Goal: Contribute content

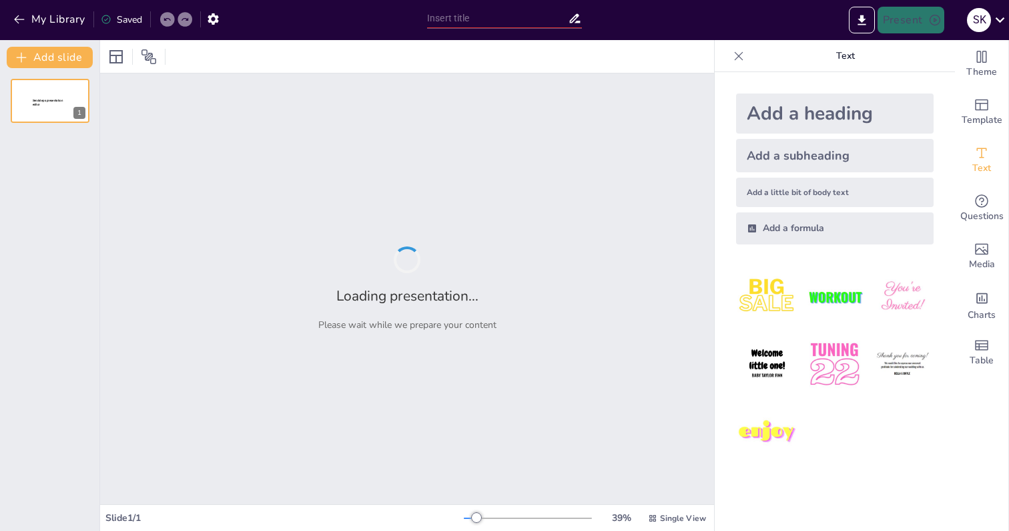
type input "Царь-пушка: Факты и интересные подробности"
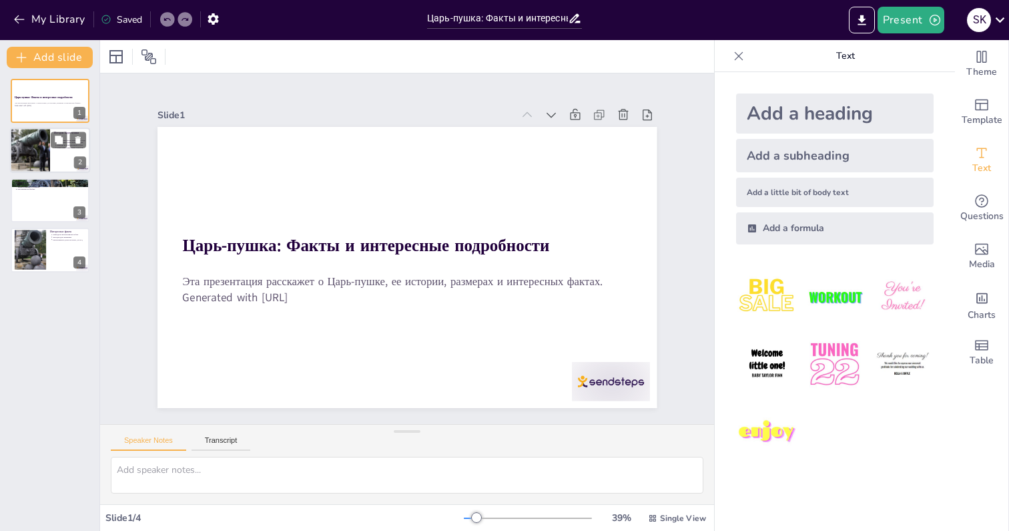
click at [41, 157] on div at bounding box center [30, 150] width 63 height 45
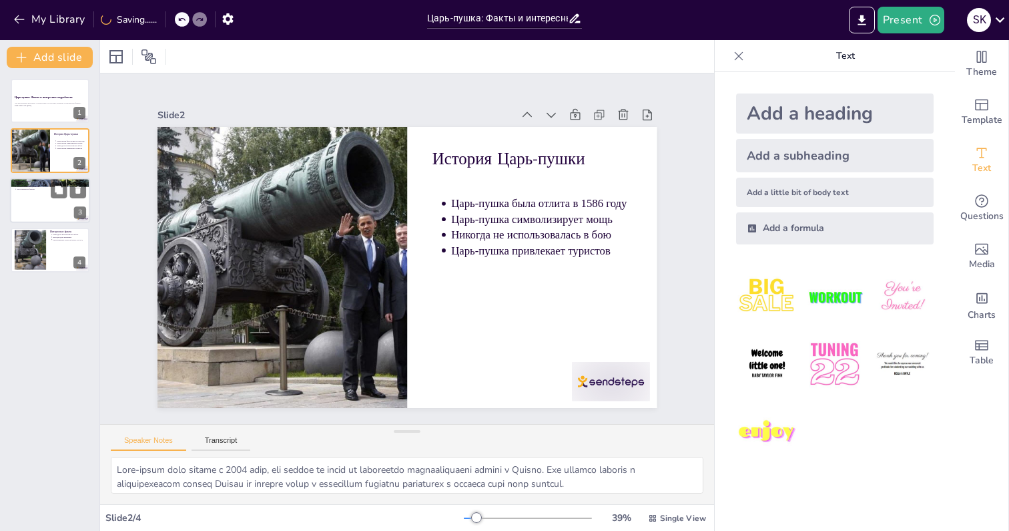
click at [45, 194] on div at bounding box center [50, 200] width 80 height 45
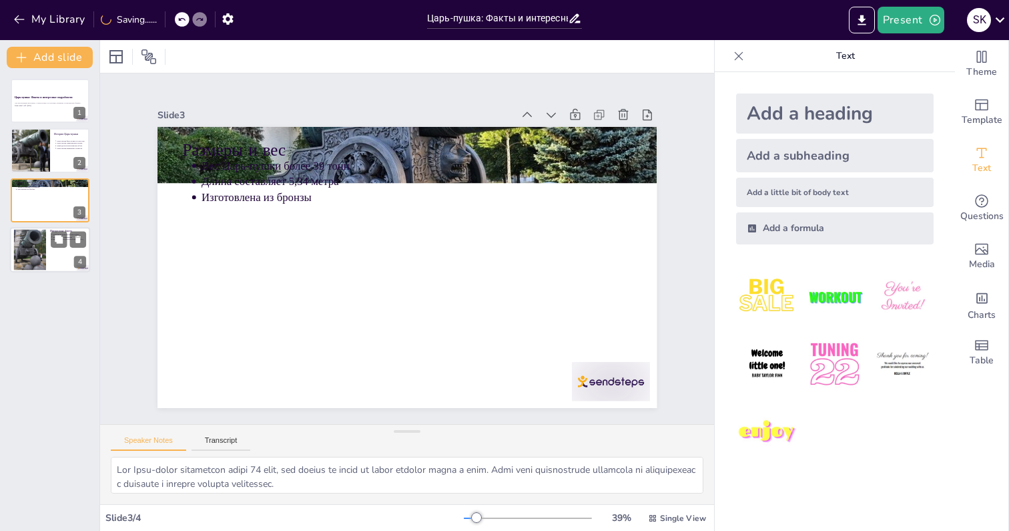
click at [45, 234] on div at bounding box center [29, 250] width 61 height 41
type textarea "Loremipsumdo Sita-conse adipiscinge s doe, tem inc utlabor et doloremagnaali e …"
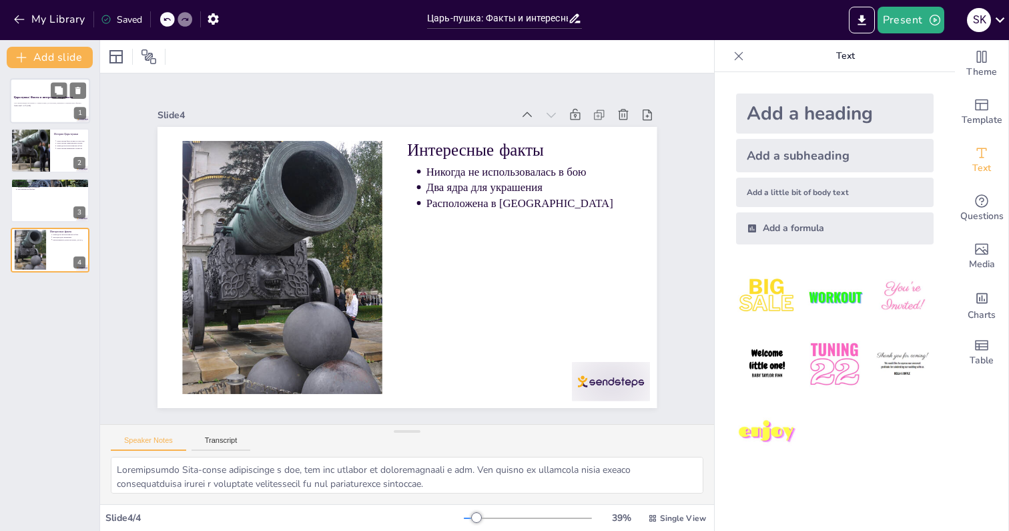
click at [37, 101] on div "Эта презентация расскажет о Царь-пушке, ее истории, размерах и интересных факта…" at bounding box center [50, 104] width 72 height 7
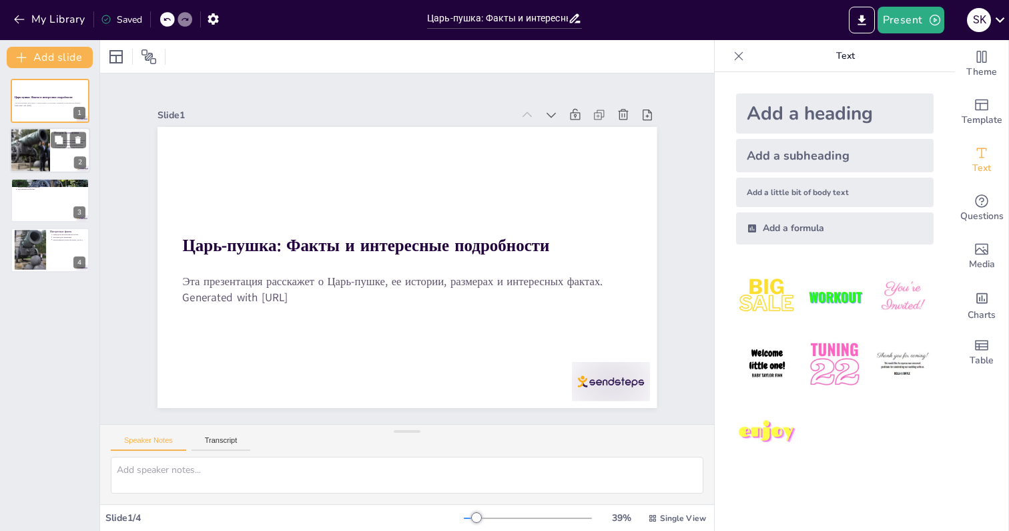
click at [39, 149] on div at bounding box center [30, 150] width 63 height 45
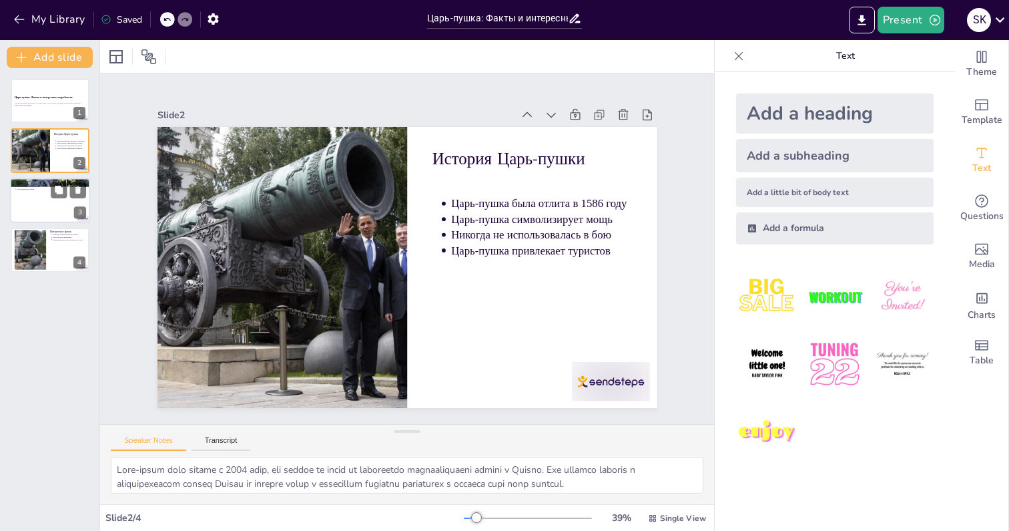
click at [50, 202] on div at bounding box center [50, 200] width 80 height 45
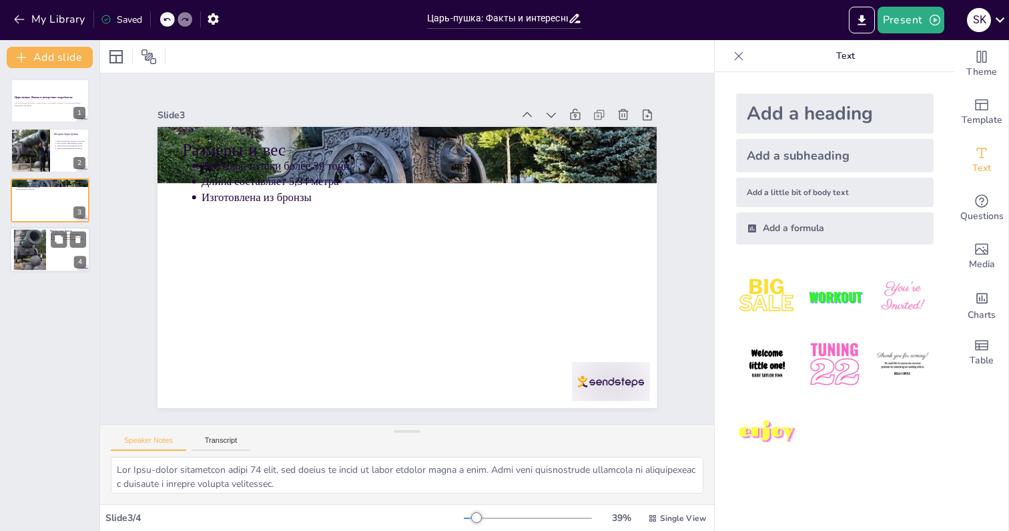
click at [45, 248] on div at bounding box center [29, 250] width 61 height 41
type textarea "Loremipsumdo Sita-conse adipiscinge s doe, tem inc utlabor et doloremagnaali e …"
